Goal: Information Seeking & Learning: Understand process/instructions

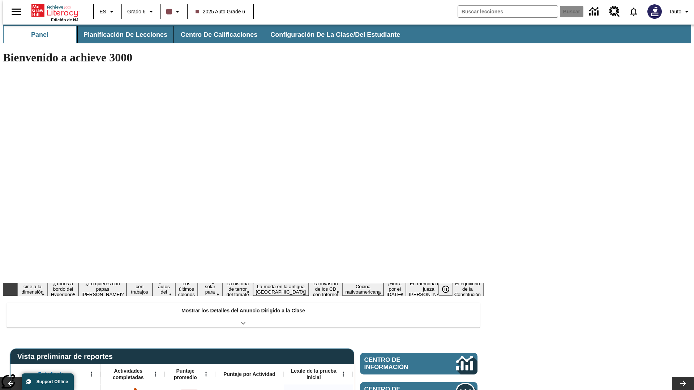
click at [121, 35] on button "Planificación de lecciones" at bounding box center [125, 34] width 96 height 17
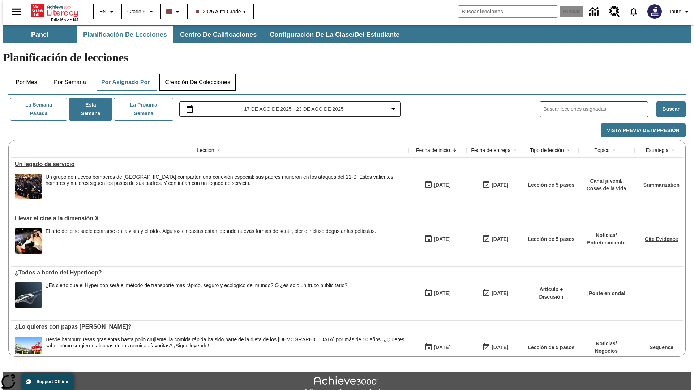
click at [197, 74] on button "Creación de colecciones" at bounding box center [197, 82] width 77 height 17
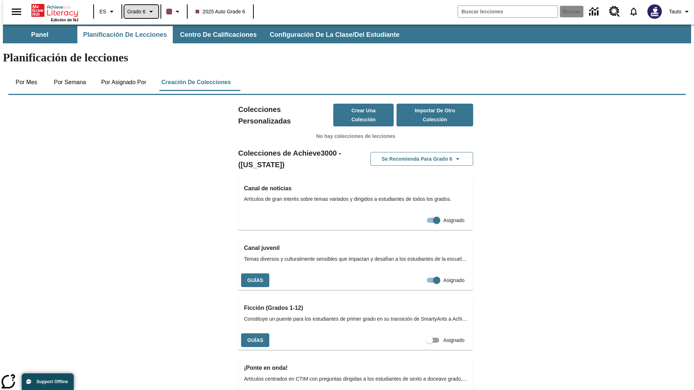
click at [139, 12] on span "Grado 6" at bounding box center [136, 12] width 18 height 8
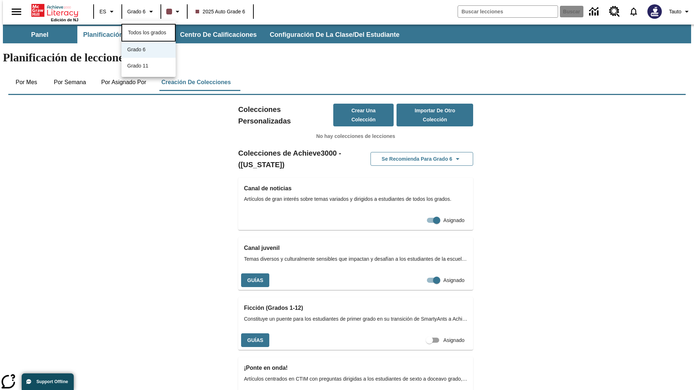
click at [147, 31] on span "Todos los grados" at bounding box center [147, 33] width 38 height 6
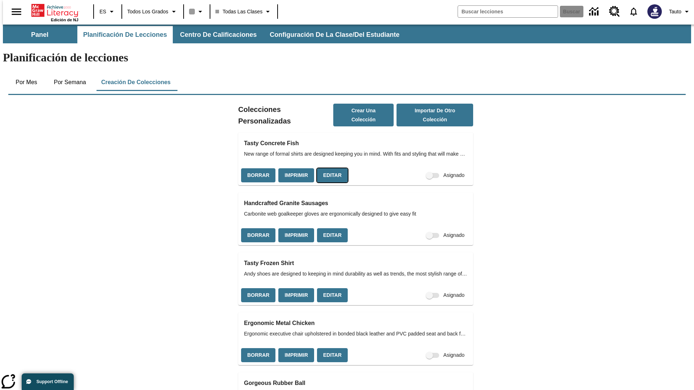
click at [330, 168] on button "Editar" at bounding box center [332, 175] width 31 height 14
